Goal: Task Accomplishment & Management: Manage account settings

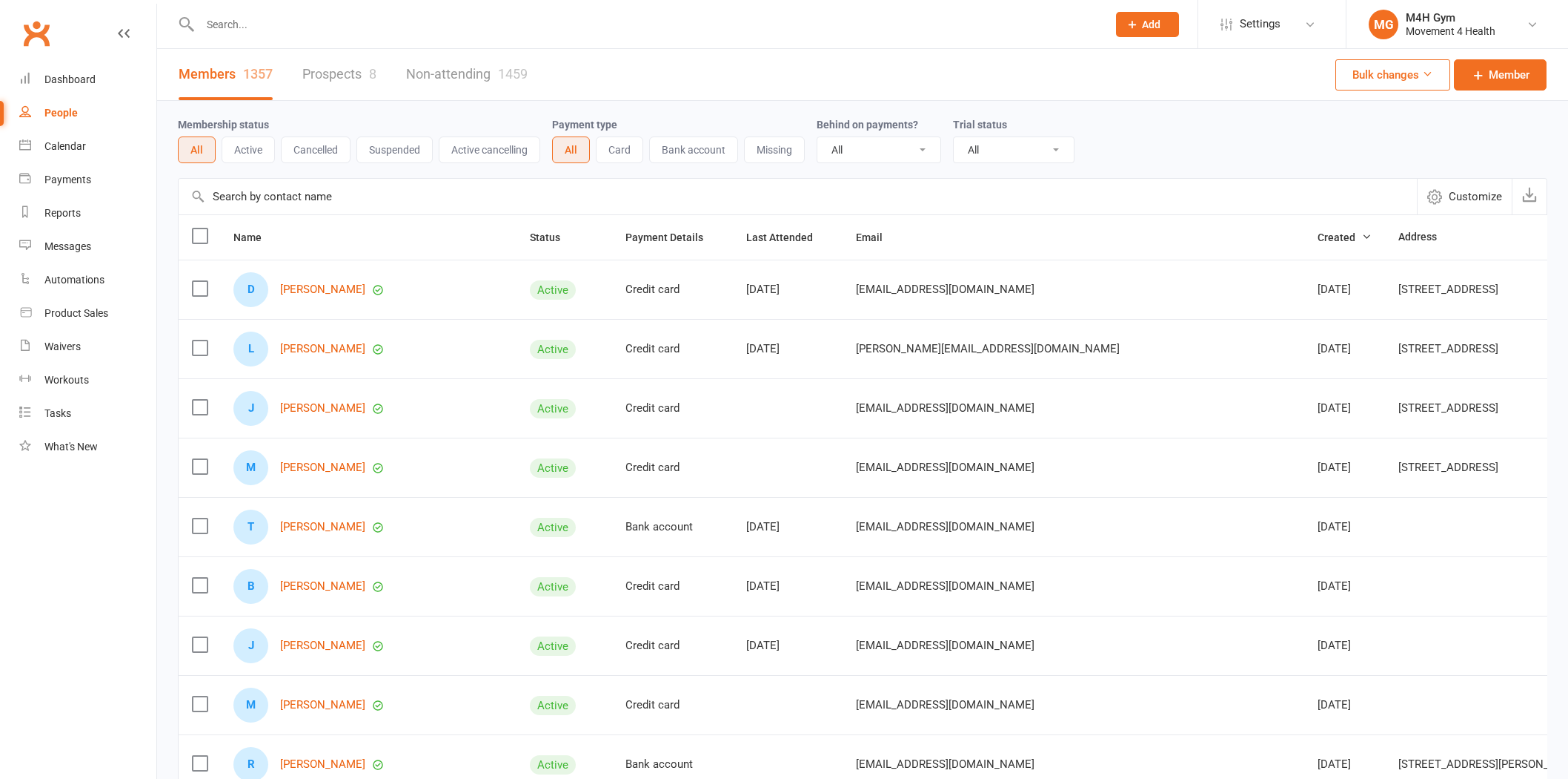
select select "100"
click at [254, 8] on div at bounding box center [637, 24] width 919 height 48
click at [244, 18] on input "text" at bounding box center [646, 24] width 901 height 21
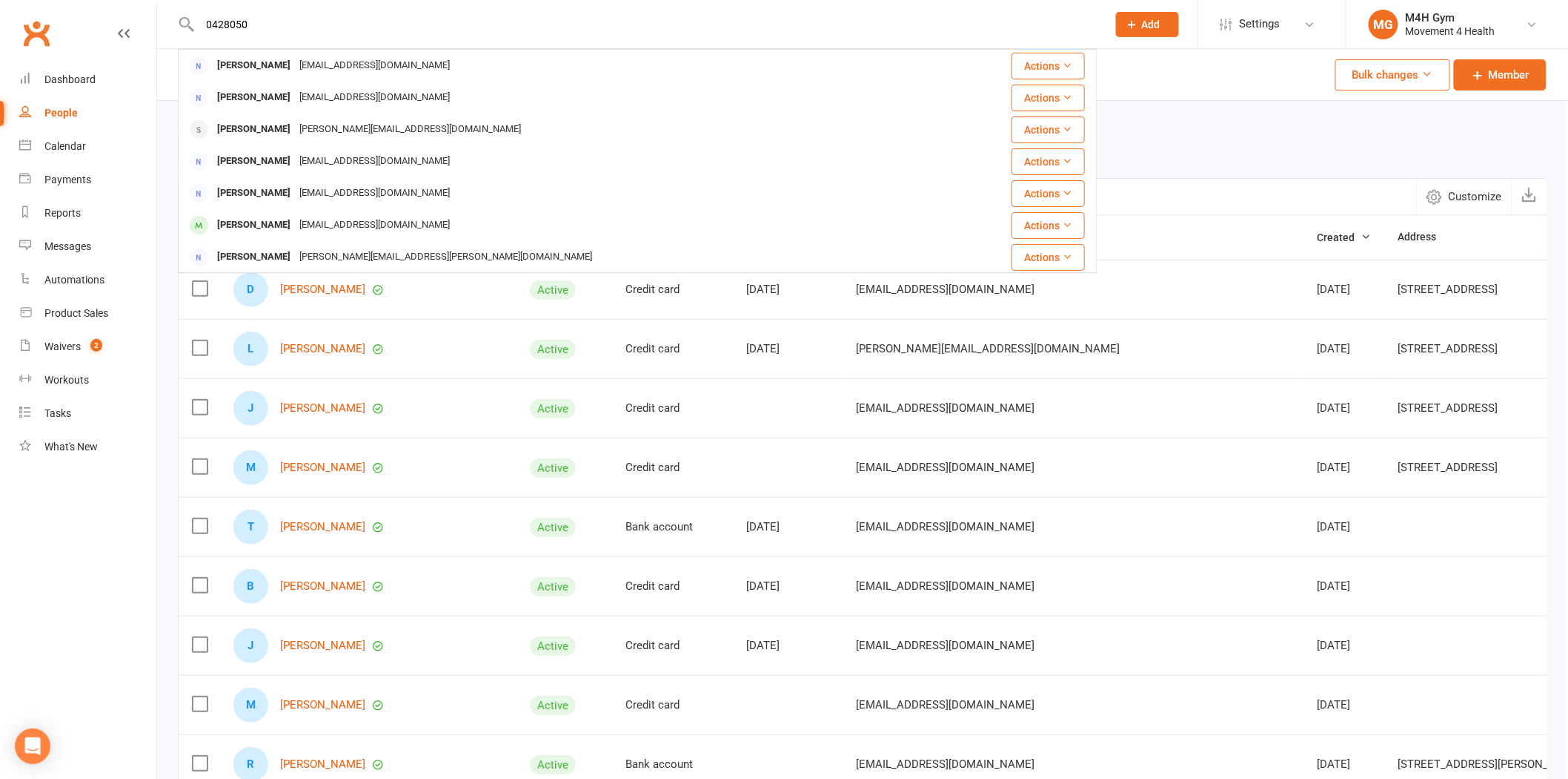
type input "0428050"
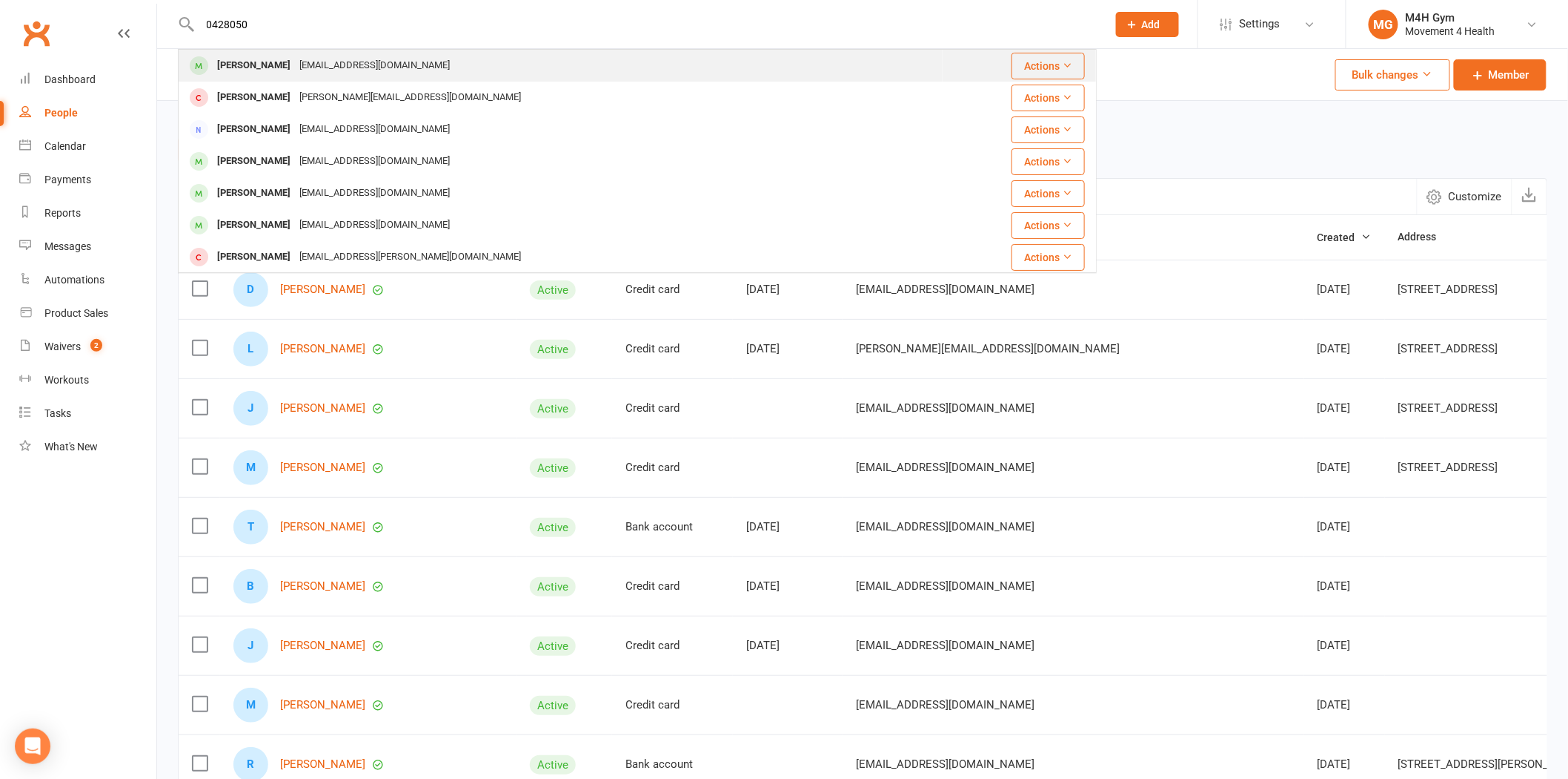
click at [275, 72] on div "[PERSON_NAME]" at bounding box center [254, 66] width 82 height 22
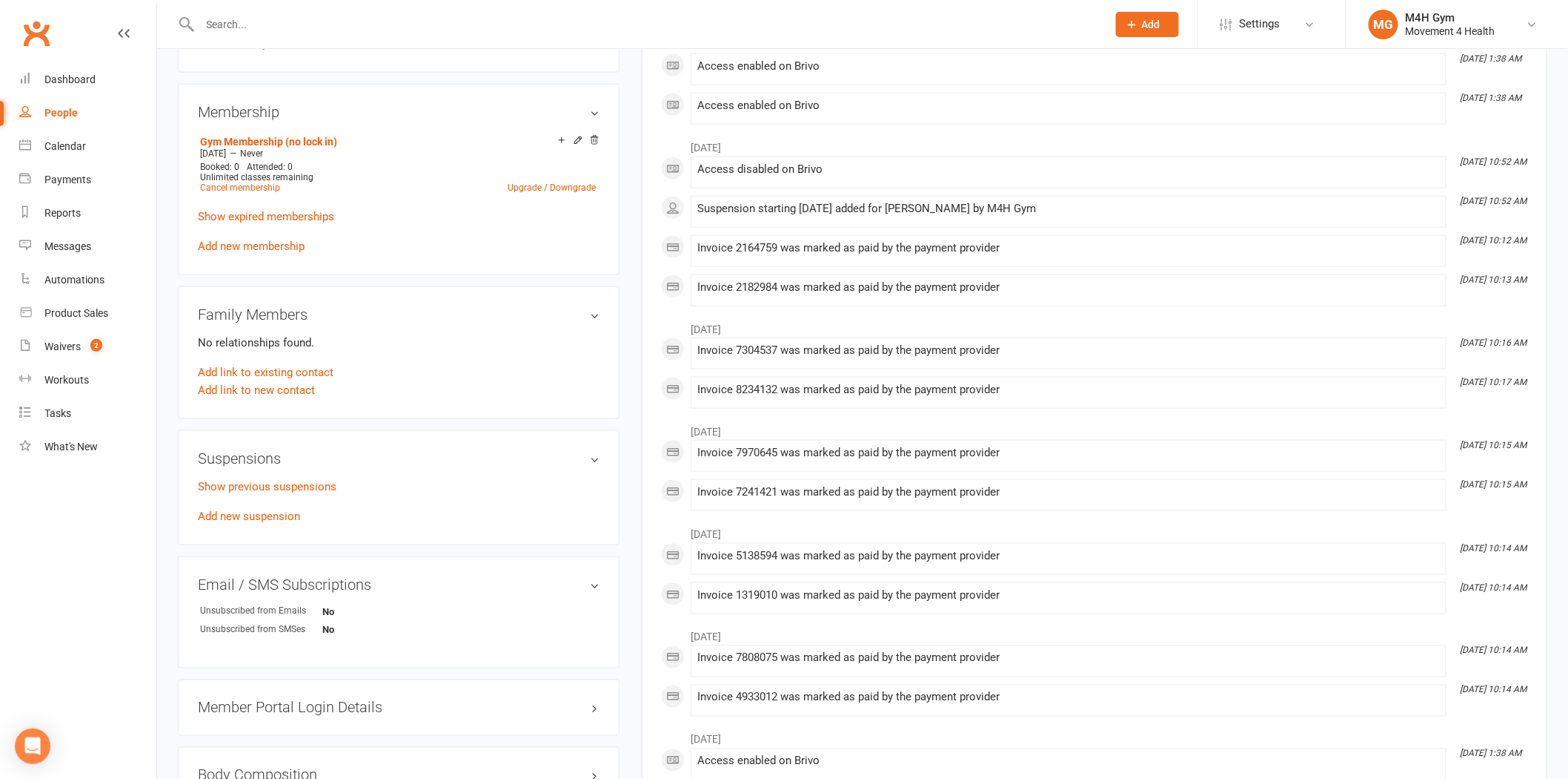
scroll to position [576, 0]
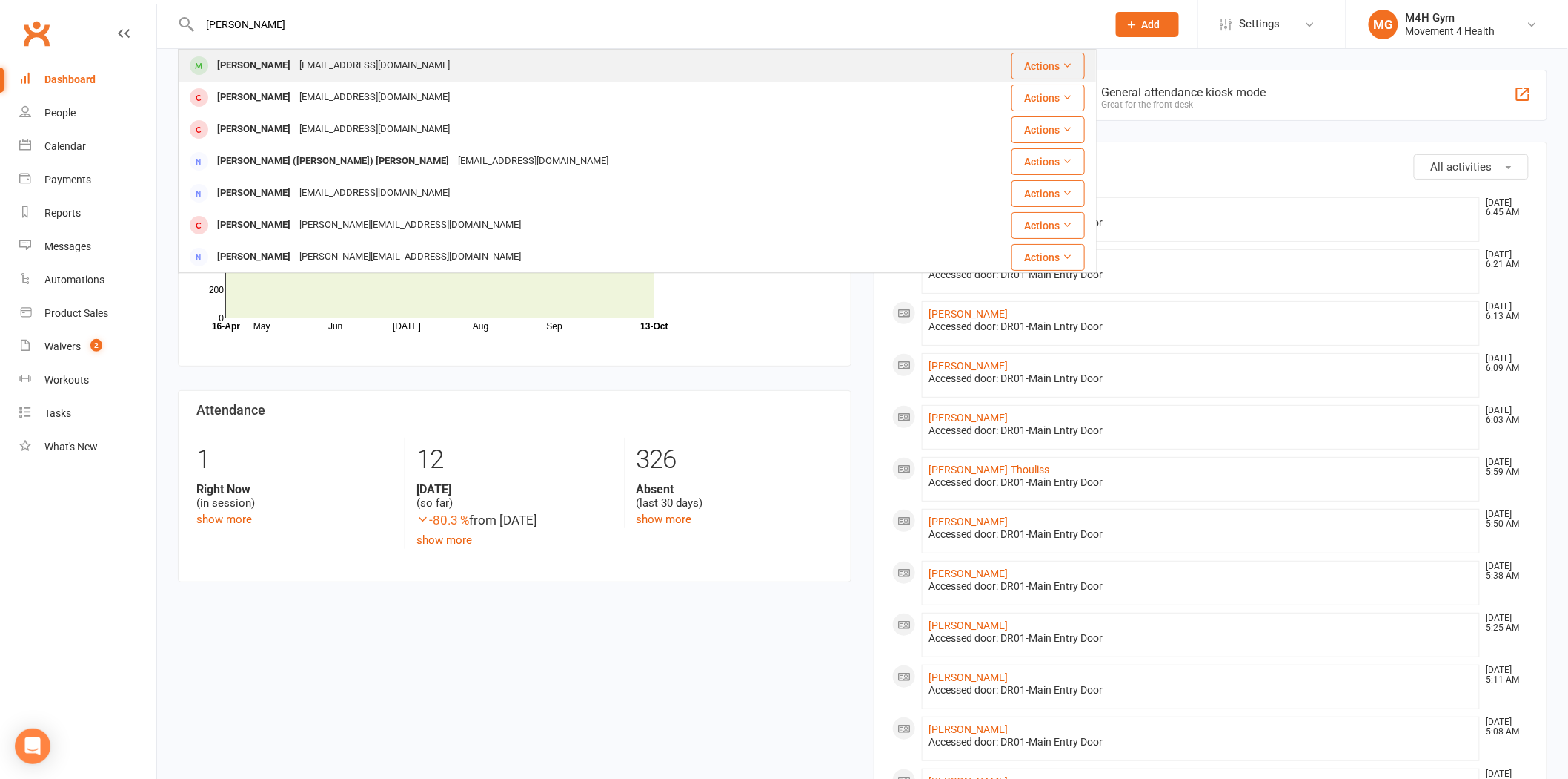
type input "[PERSON_NAME]"
click at [217, 71] on div "[PERSON_NAME]" at bounding box center [254, 66] width 82 height 22
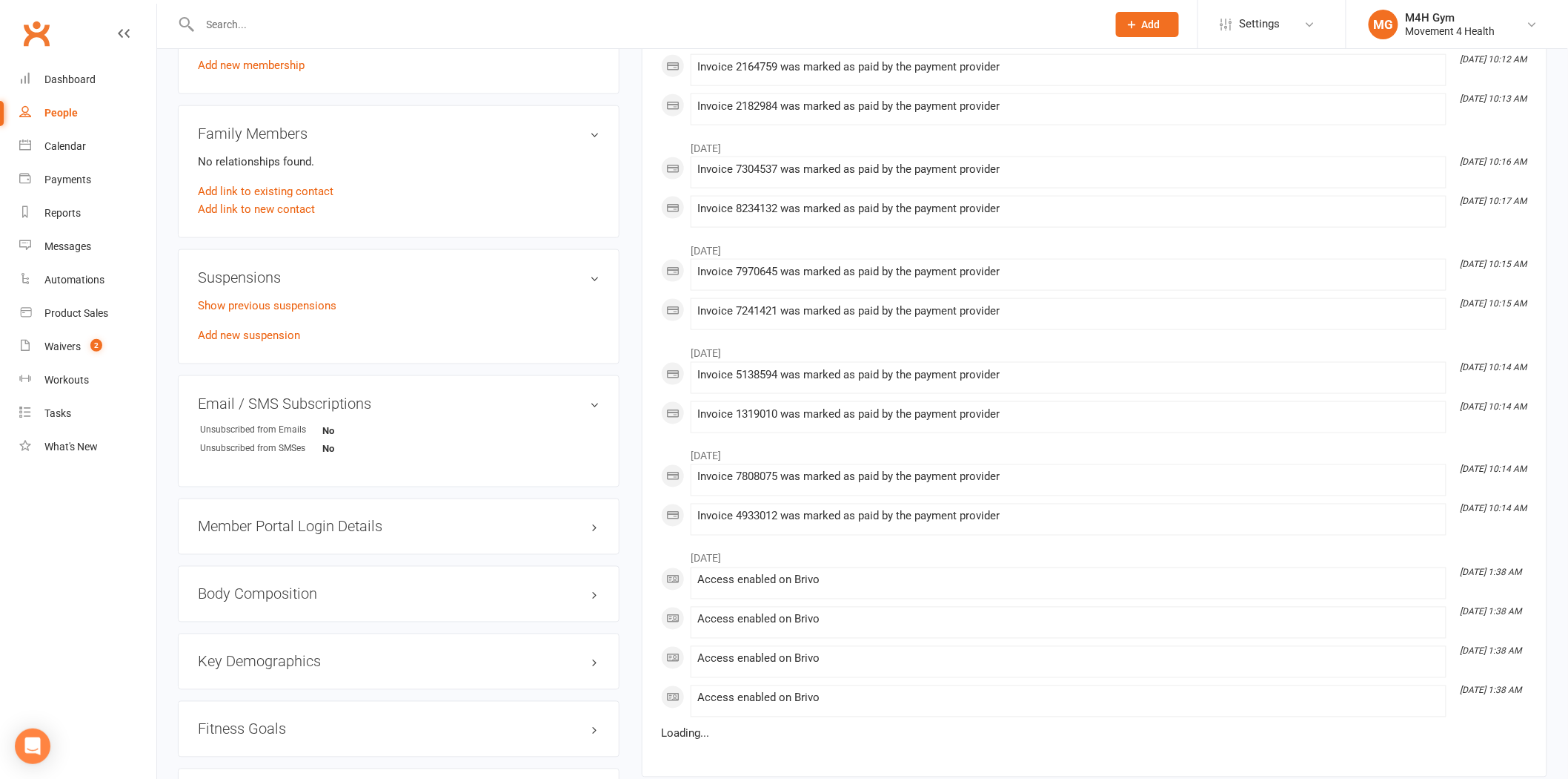
scroll to position [741, 0]
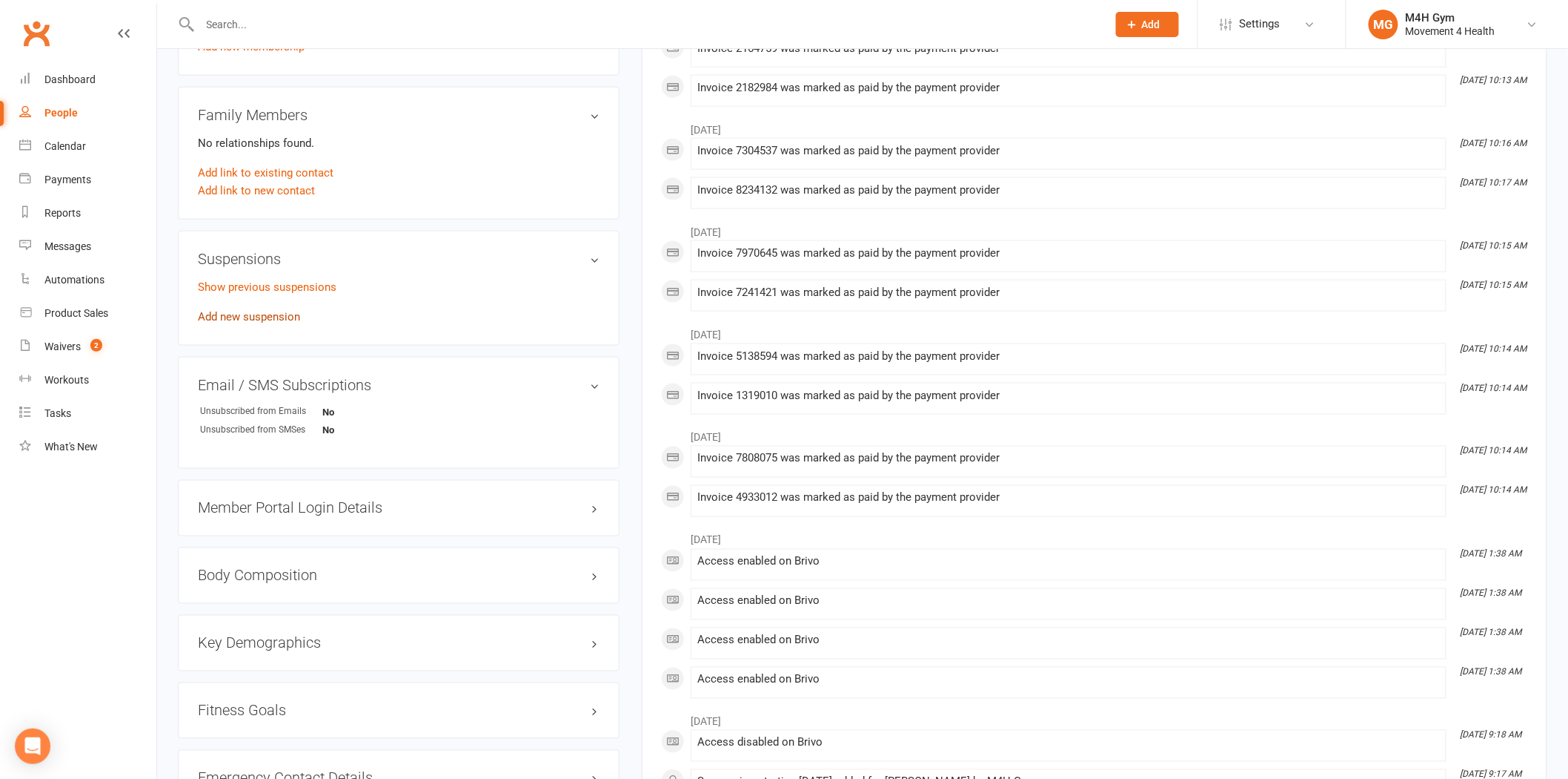
click at [279, 313] on link "Add new suspension" at bounding box center [249, 317] width 102 height 13
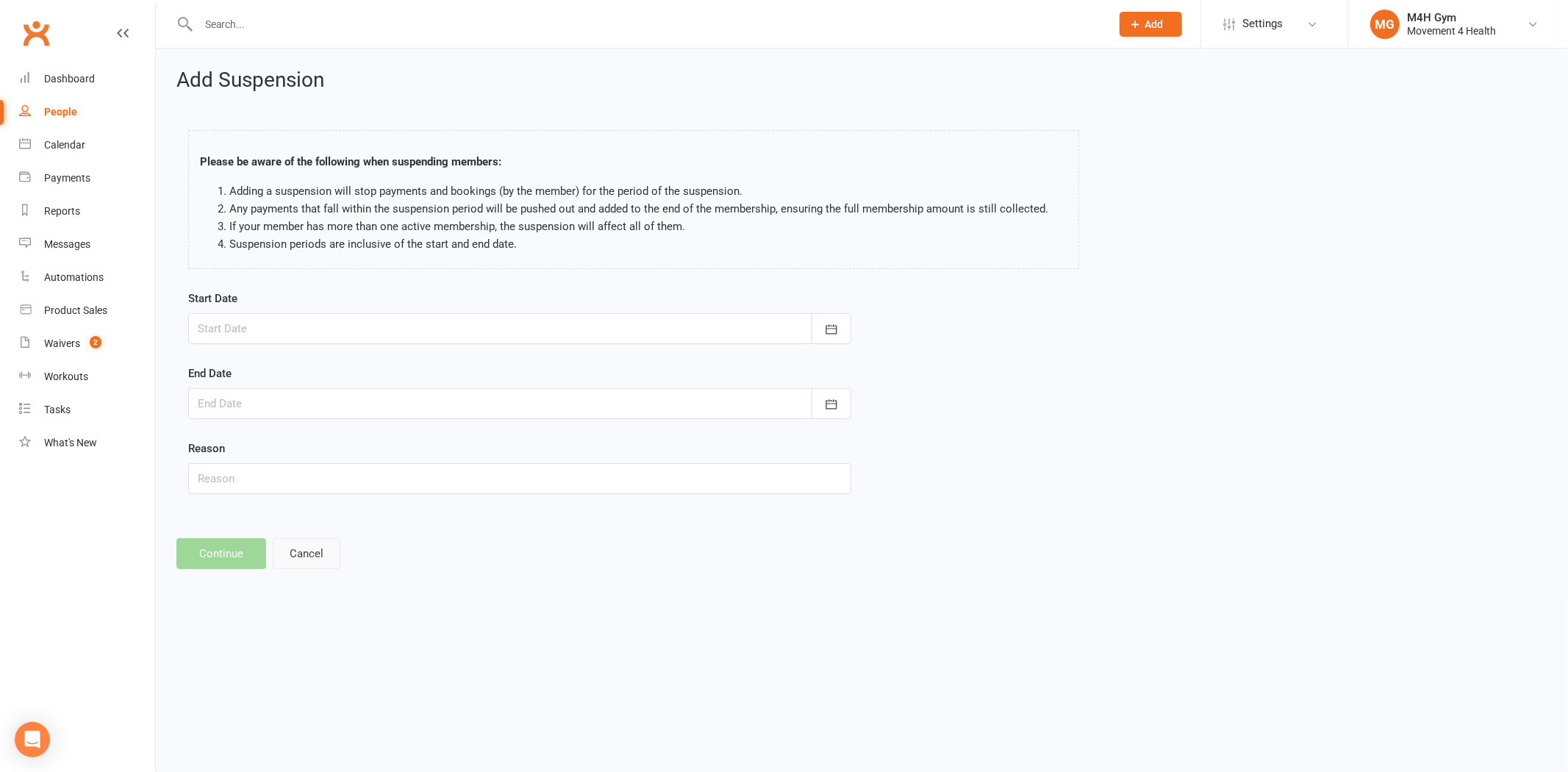
click at [305, 549] on button "Cancel" at bounding box center [306, 553] width 67 height 31
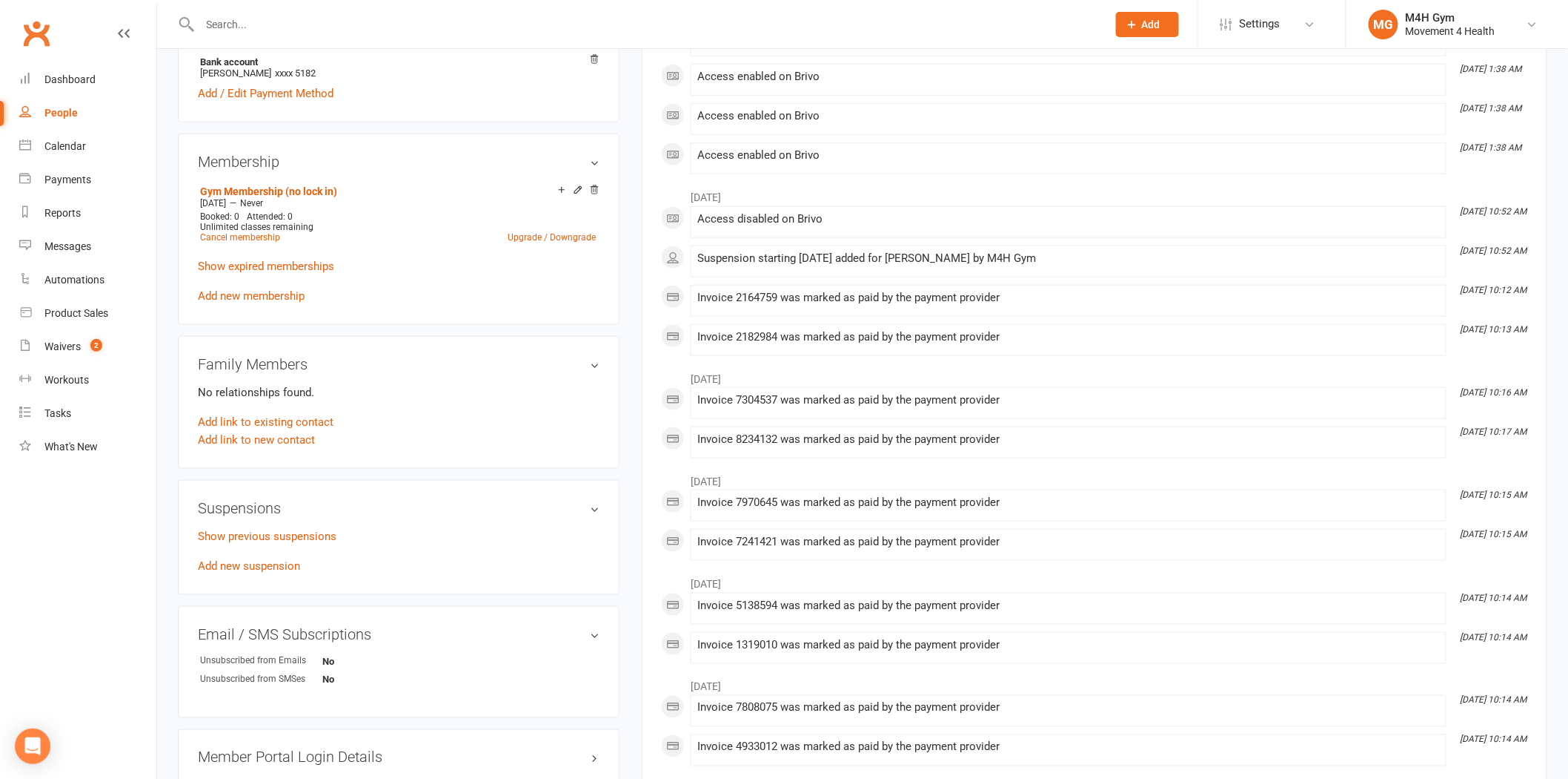
scroll to position [494, 0]
click at [275, 533] on link "Show previous suspensions" at bounding box center [267, 534] width 139 height 13
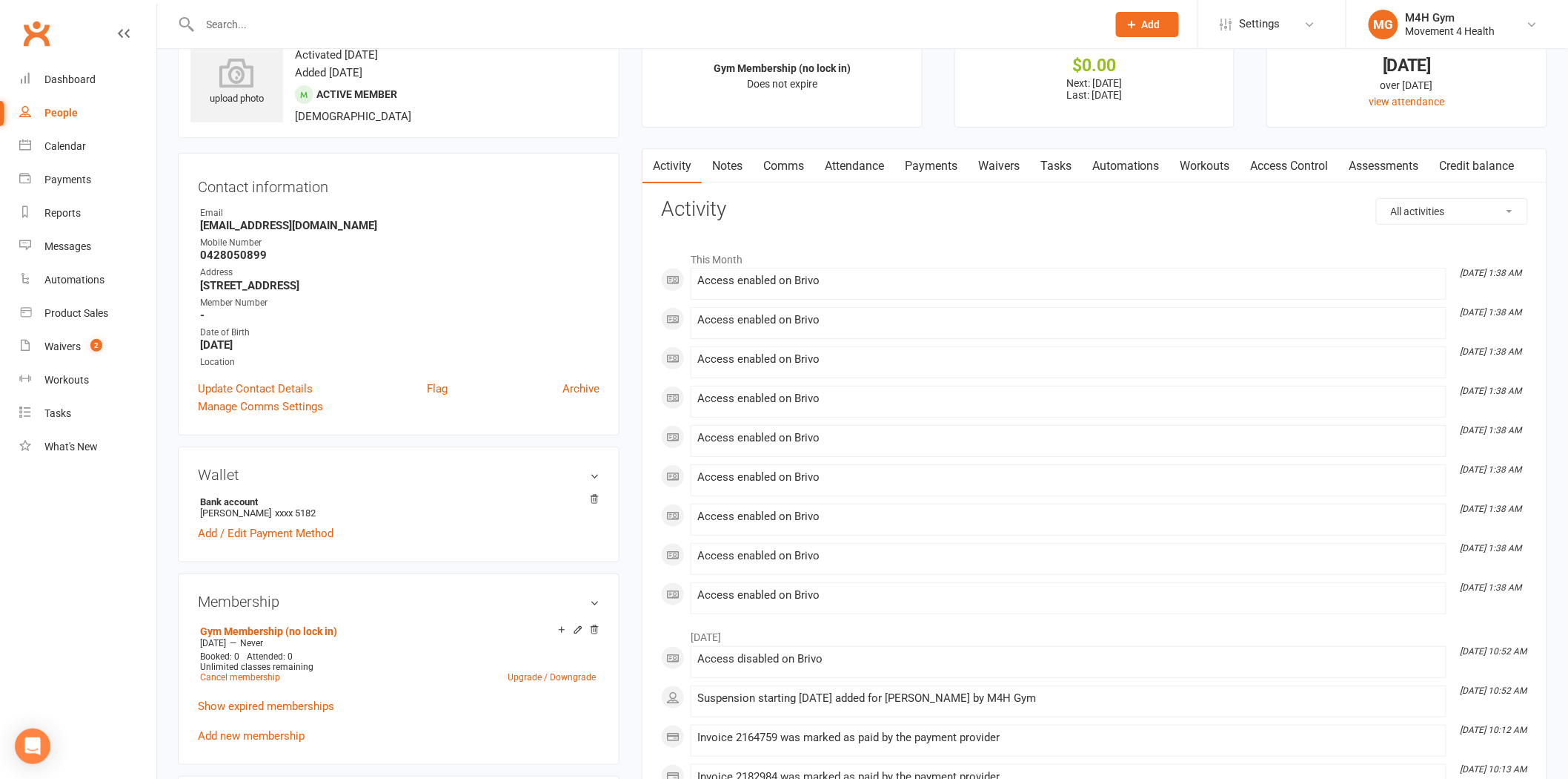
scroll to position [82, 0]
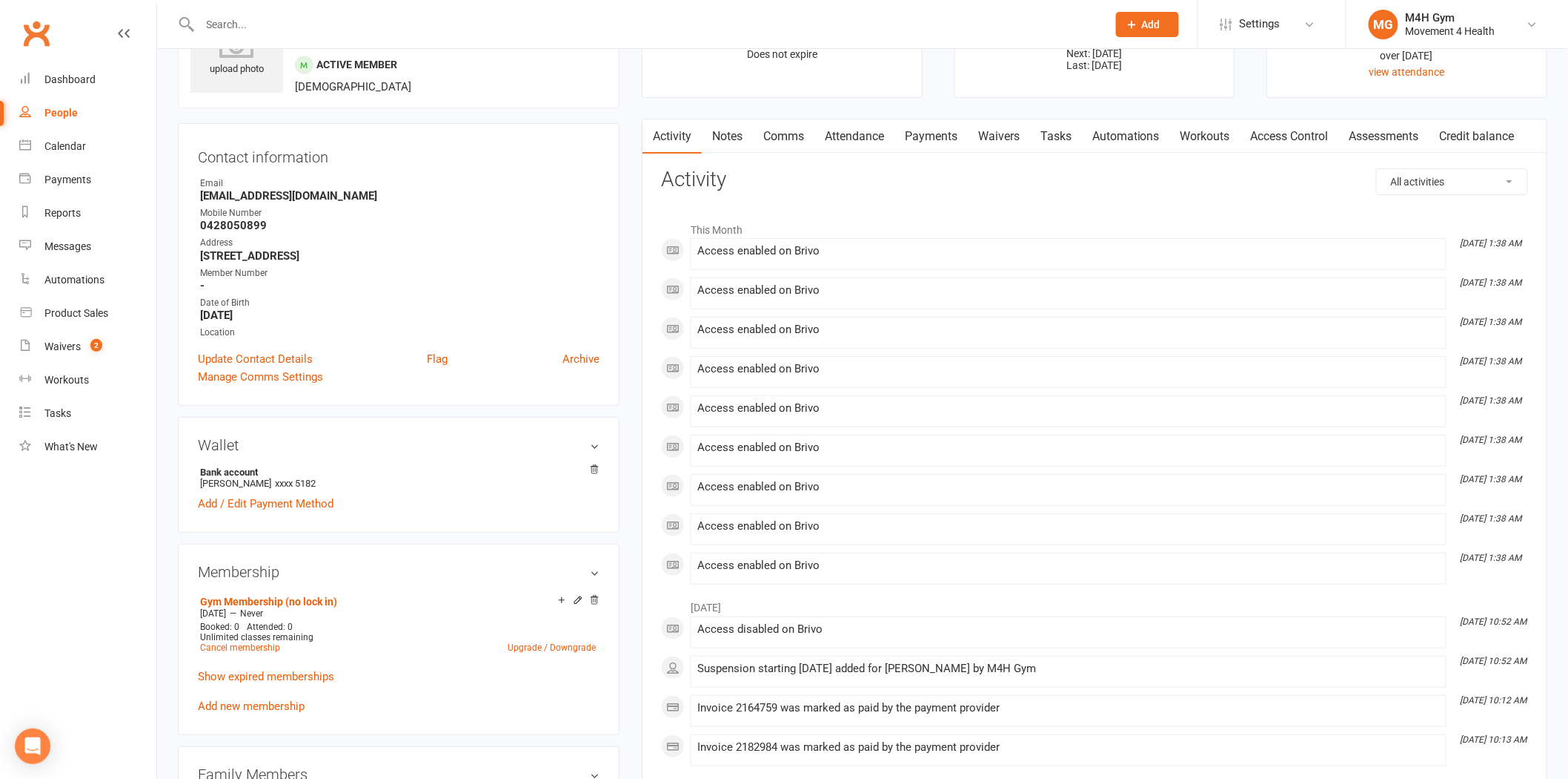
click at [967, 136] on link "Payments" at bounding box center [931, 136] width 73 height 34
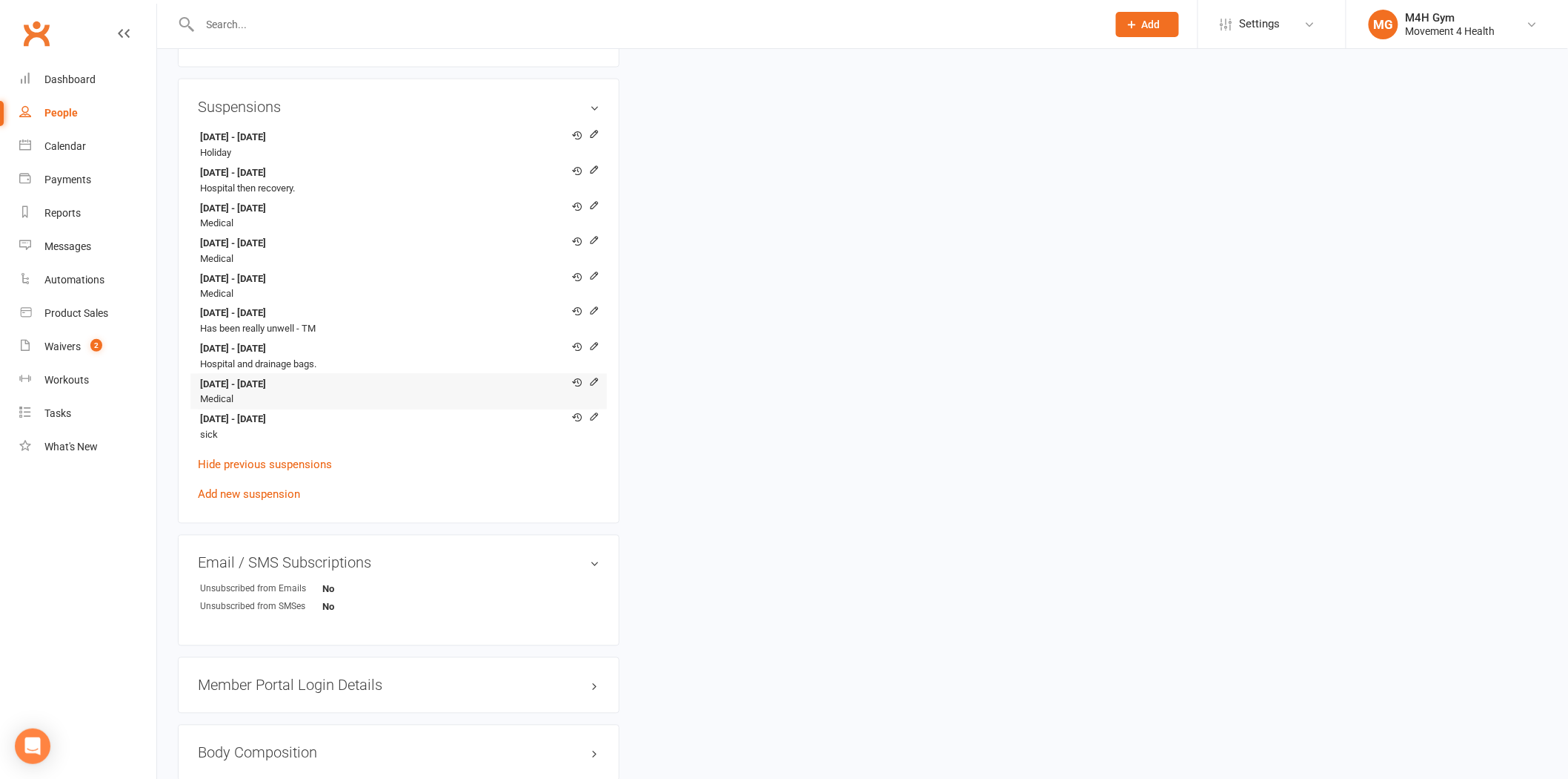
scroll to position [906, 0]
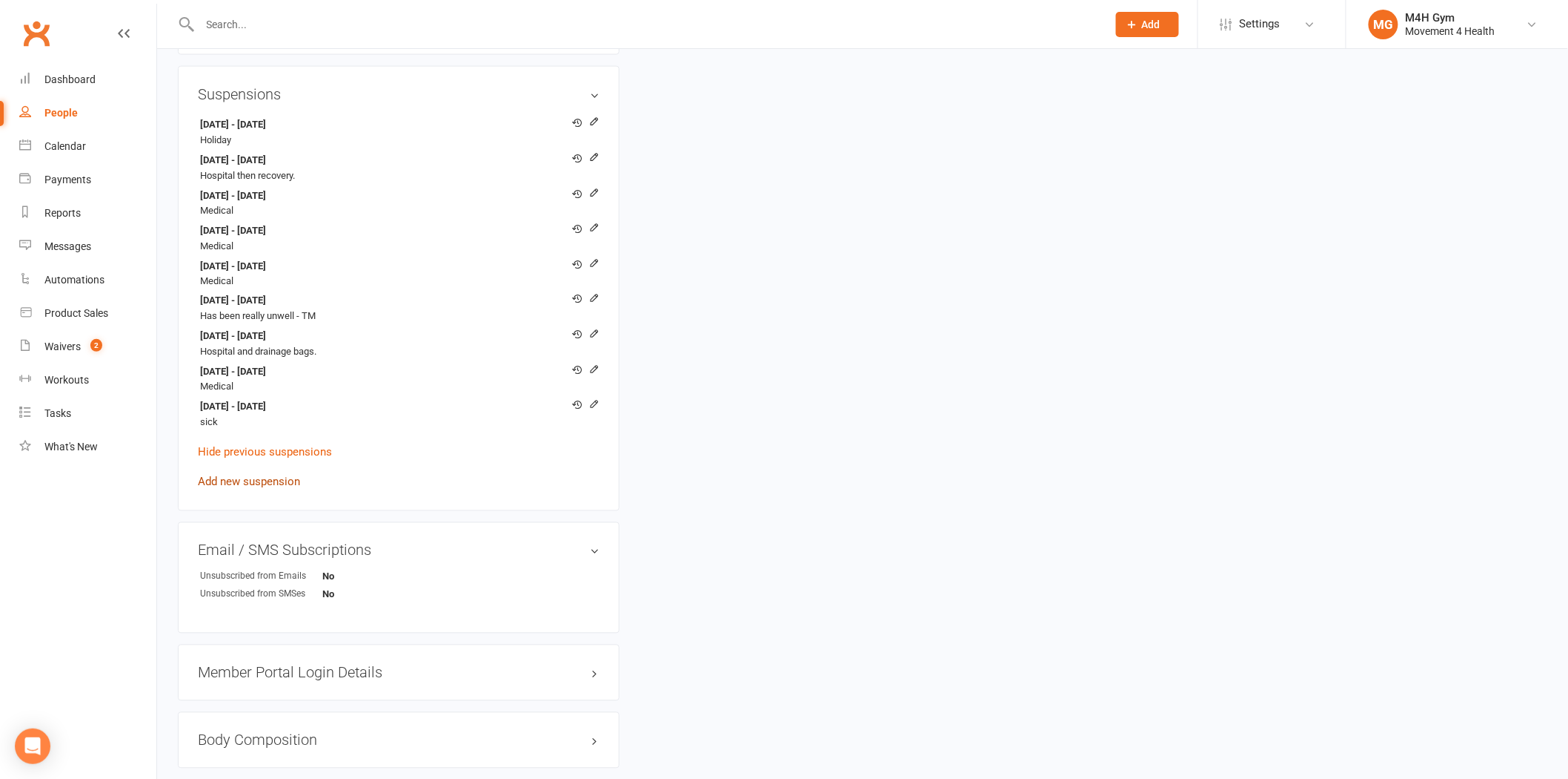
click at [224, 476] on link "Add new suspension" at bounding box center [249, 482] width 102 height 13
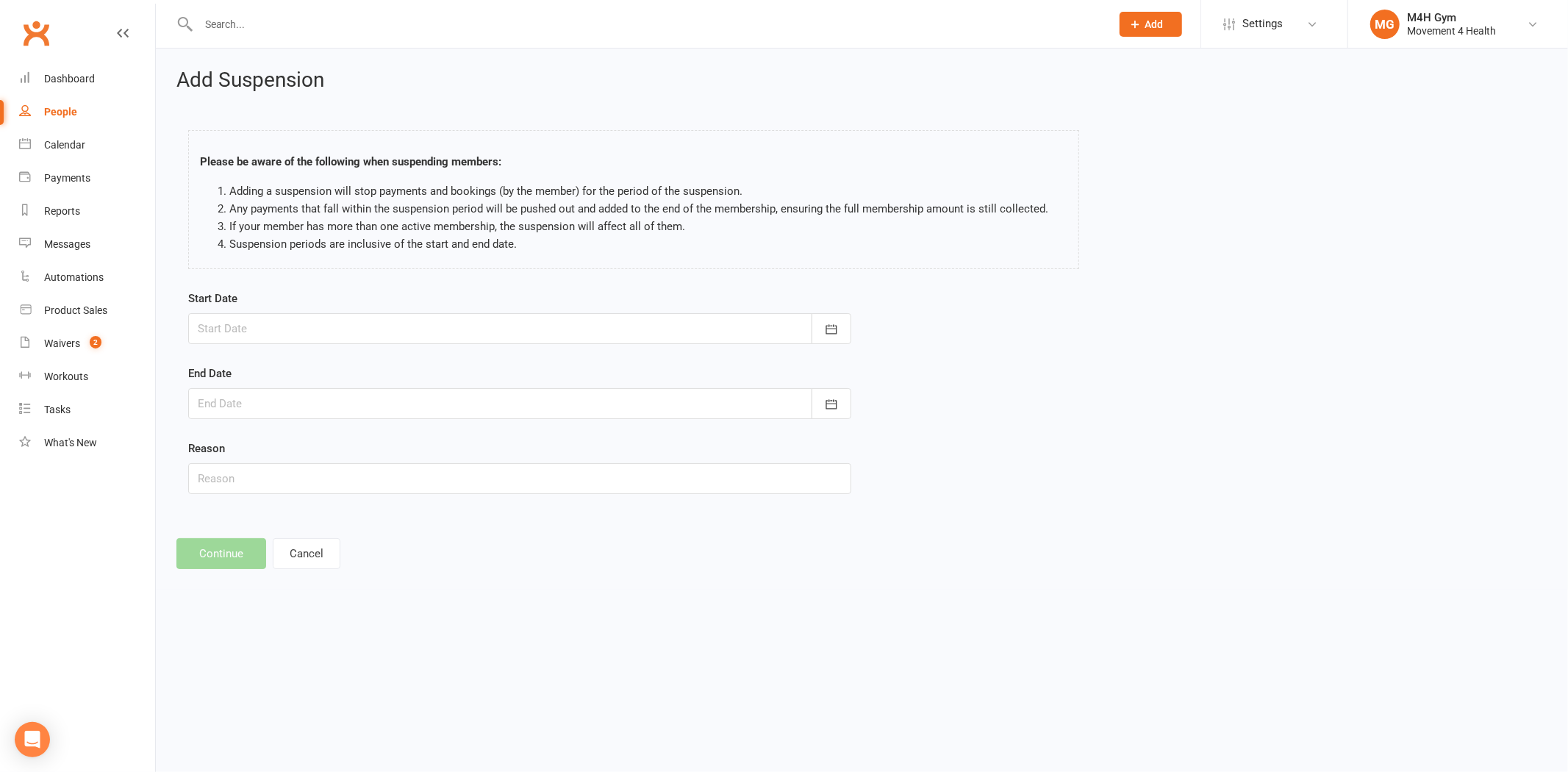
click at [356, 318] on div at bounding box center [520, 328] width 663 height 31
click at [290, 480] on button "13" at bounding box center [280, 478] width 31 height 27
type input "[DATE]"
click at [317, 399] on div at bounding box center [520, 403] width 663 height 31
click at [439, 437] on icon "button" at bounding box center [444, 441] width 10 height 12
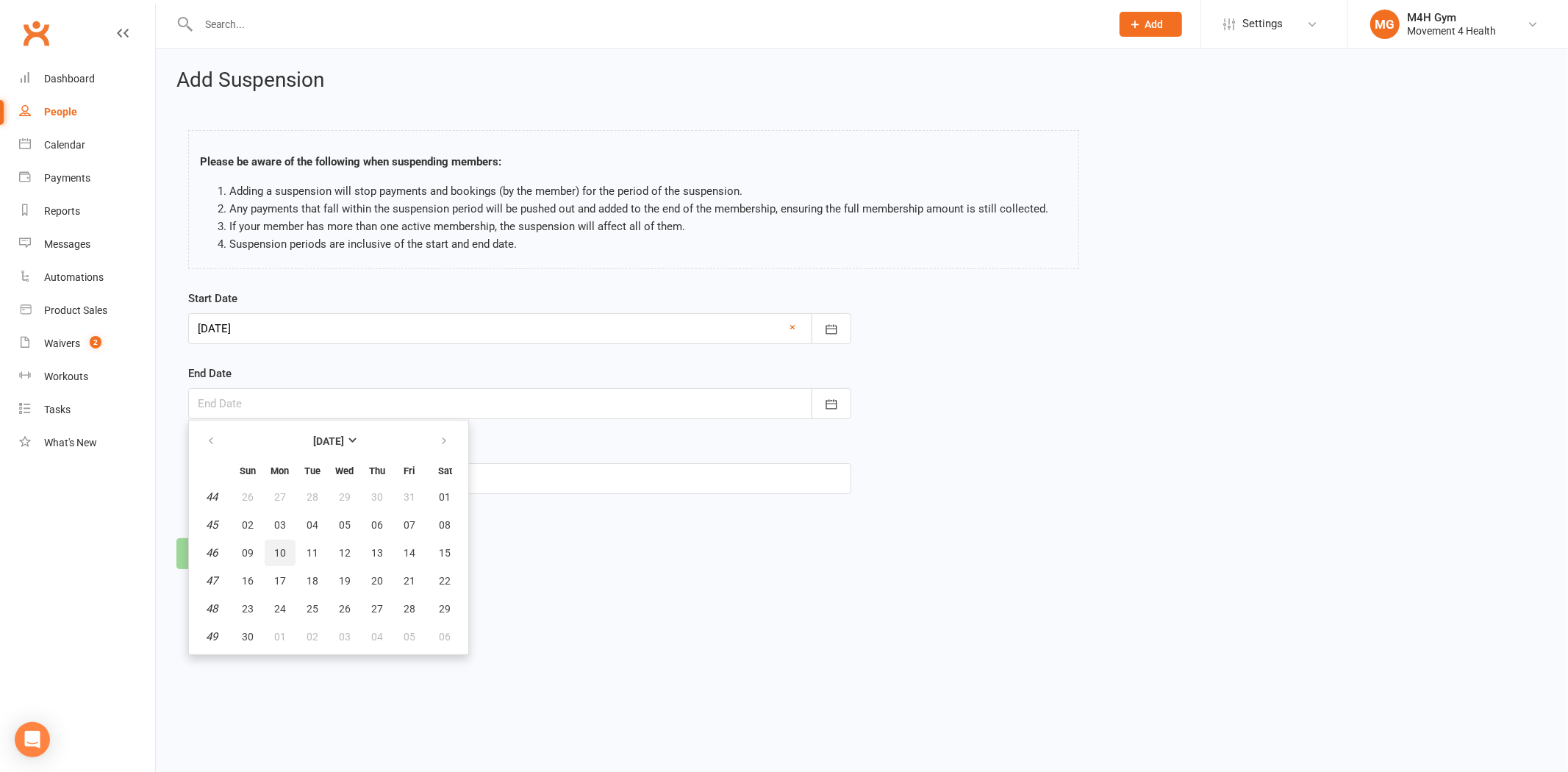
click at [287, 553] on button "10" at bounding box center [280, 553] width 31 height 27
type input "[DATE]"
click at [282, 487] on input "text" at bounding box center [520, 478] width 663 height 31
type input "Not mentioned"
click at [222, 567] on button "Continue" at bounding box center [222, 553] width 90 height 31
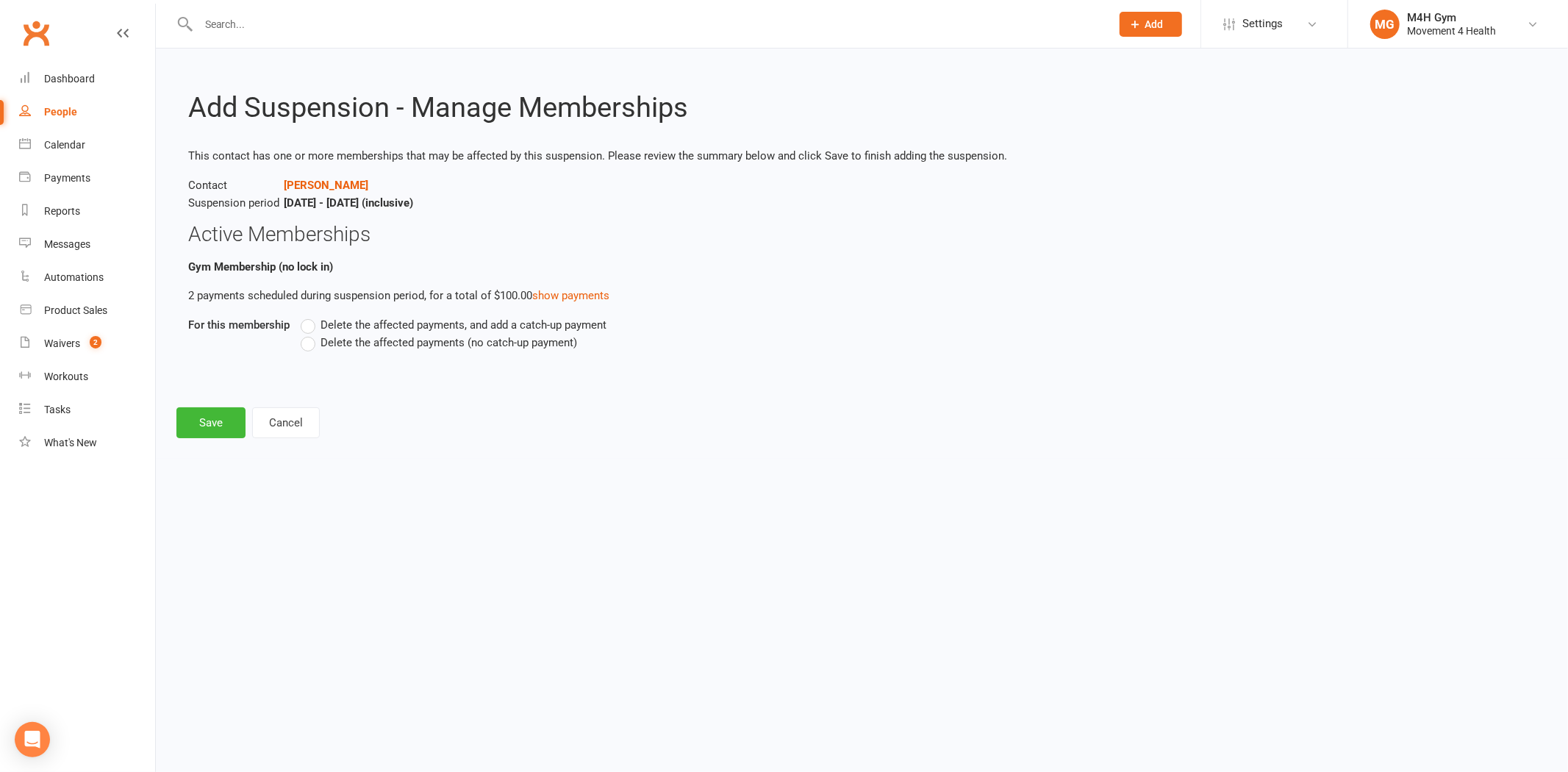
click at [370, 346] on span "Delete the affected payments (no catch-up payment)" at bounding box center [449, 341] width 257 height 16
click at [310, 334] on input "Delete the affected payments (no catch-up payment)" at bounding box center [305, 334] width 9 height 0
click at [197, 423] on button "Save" at bounding box center [211, 422] width 69 height 31
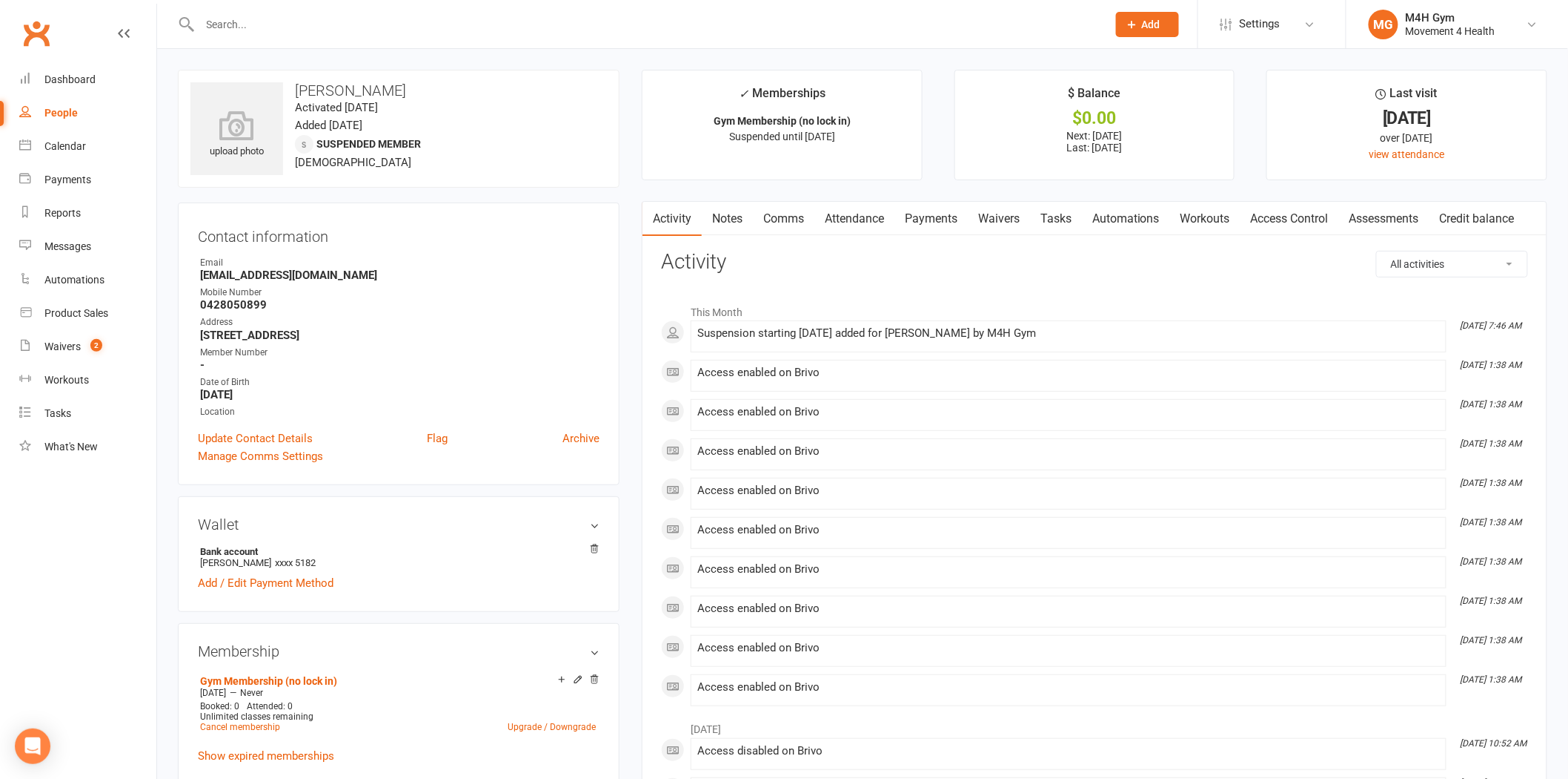
click at [267, 26] on input "text" at bounding box center [646, 24] width 901 height 21
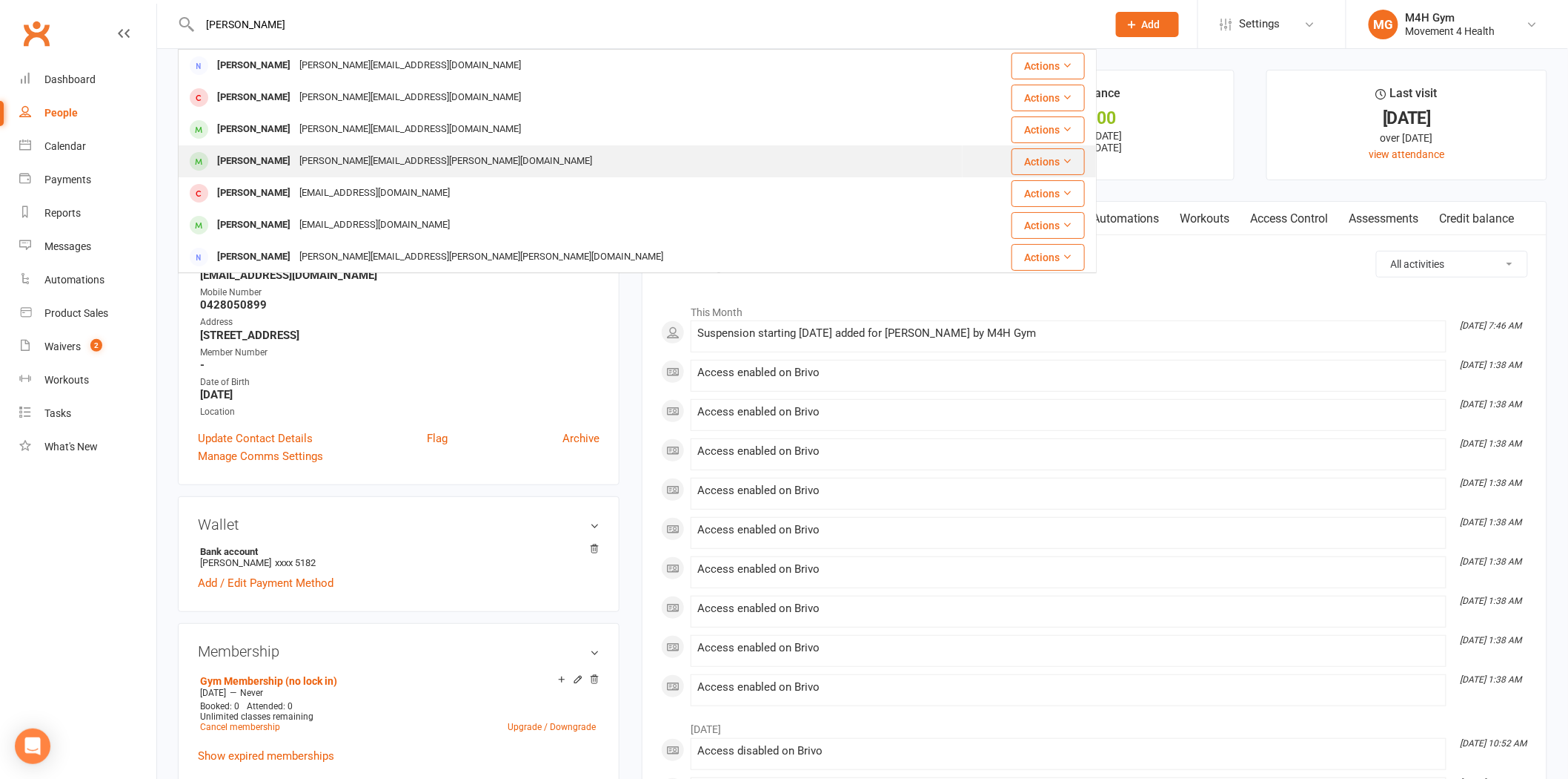
type input "[PERSON_NAME]"
click at [295, 158] on div "[PERSON_NAME][EMAIL_ADDRESS][PERSON_NAME][DOMAIN_NAME]" at bounding box center [445, 161] width 302 height 22
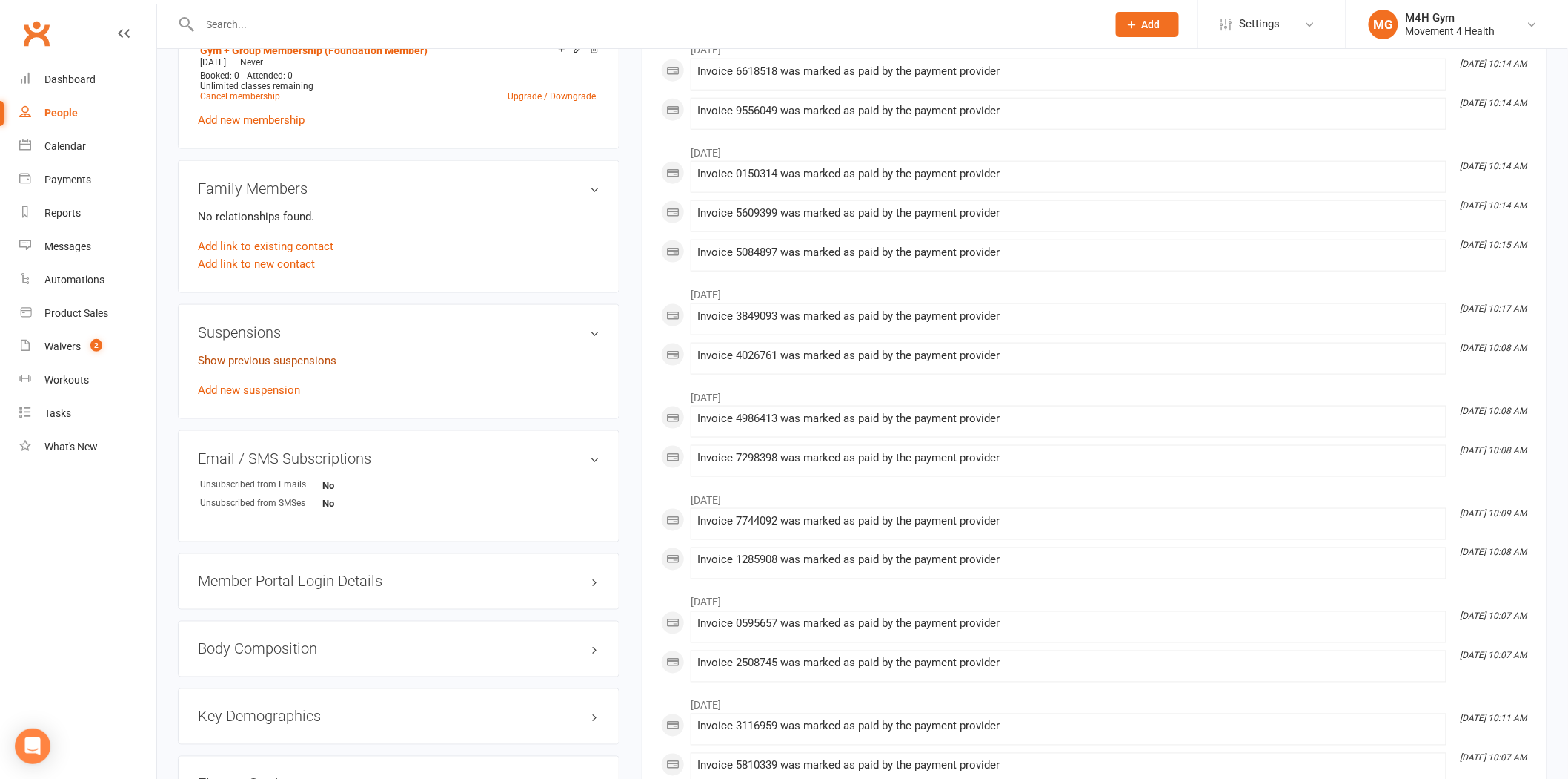
scroll to position [659, 0]
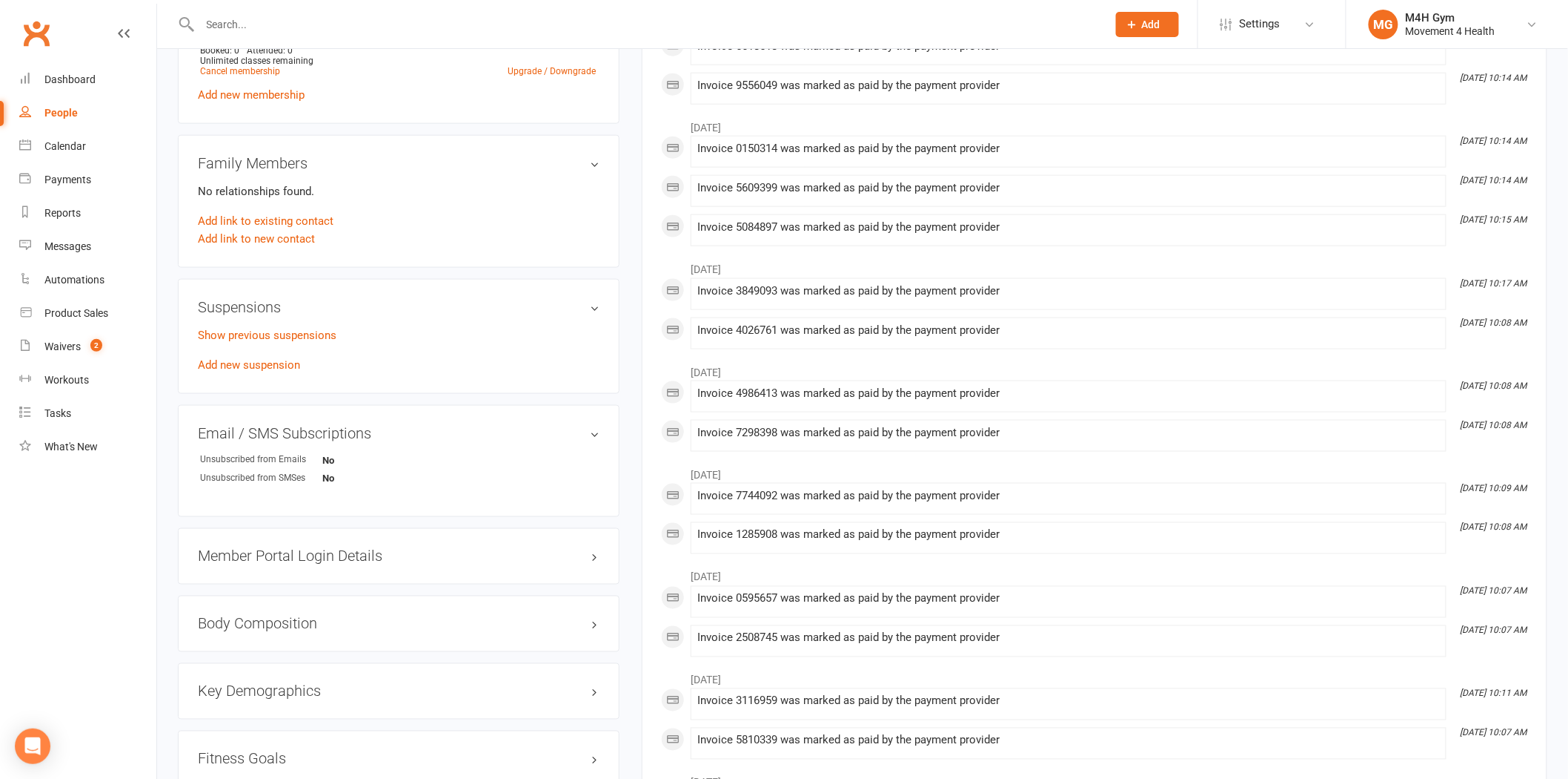
click at [269, 34] on div at bounding box center [637, 24] width 919 height 48
click at [269, 33] on input "text" at bounding box center [646, 24] width 901 height 21
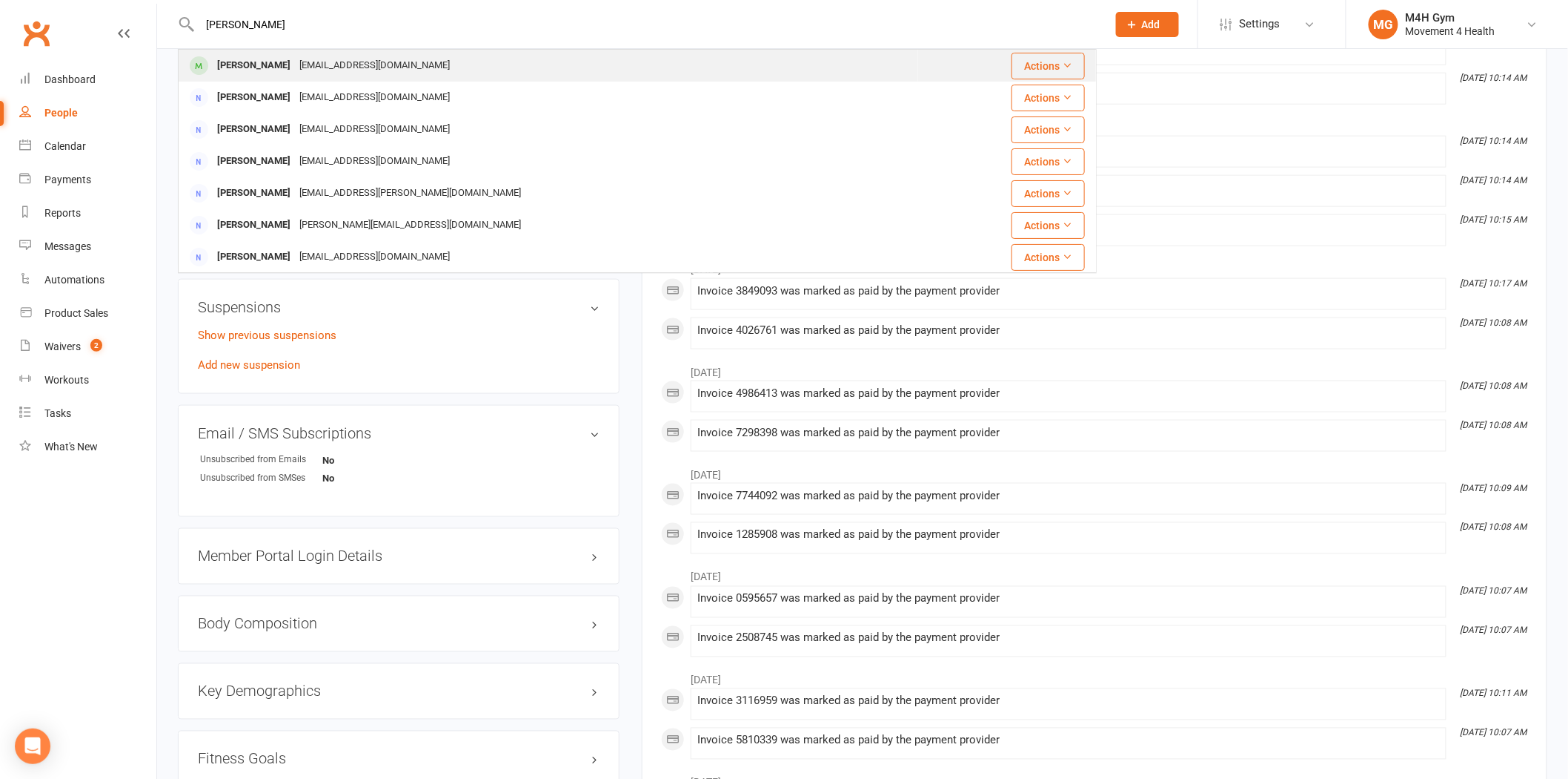
type input "[PERSON_NAME]"
click at [295, 64] on div "[EMAIL_ADDRESS][DOMAIN_NAME]" at bounding box center [375, 66] width 160 height 22
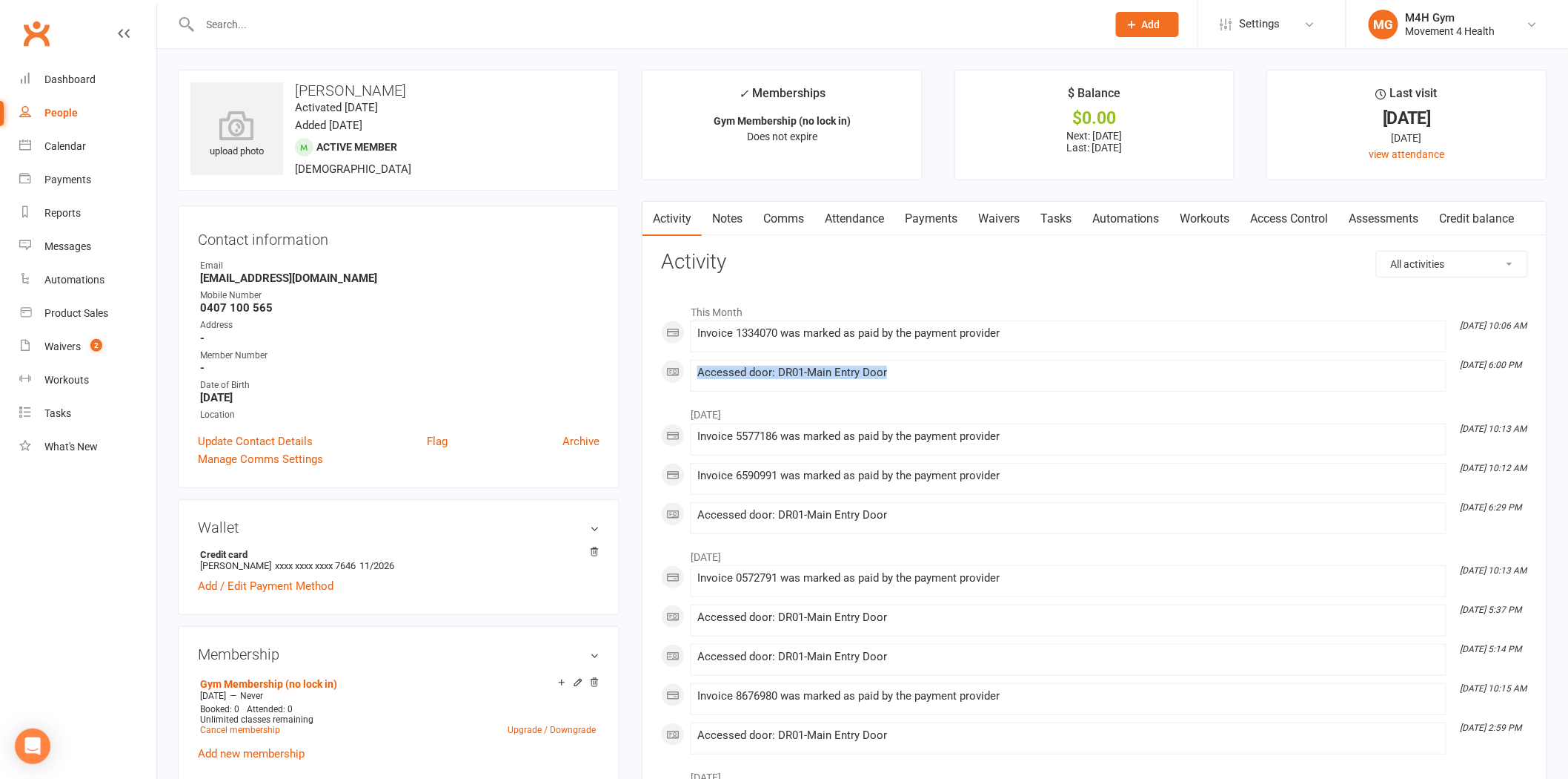
drag, startPoint x: 1517, startPoint y: 361, endPoint x: 1020, endPoint y: 355, distance: 497.0
click at [1020, 355] on div "This Month [DATE] 10:06 AM Invoice 1334070 was marked as paid by the payment pr…" at bounding box center [1094, 344] width 867 height 95
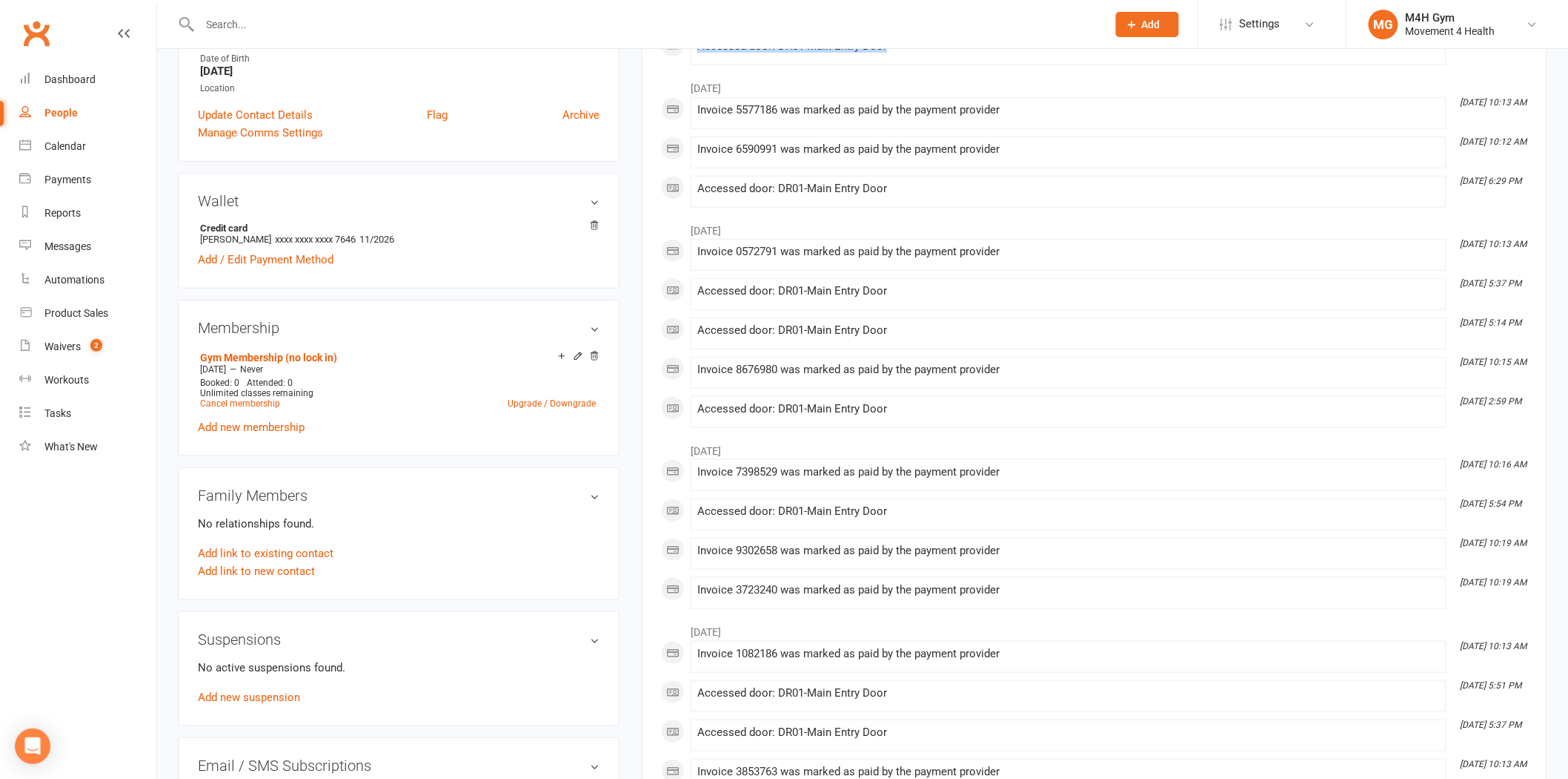
scroll to position [329, 0]
